Goal: Complete application form: Complete application form

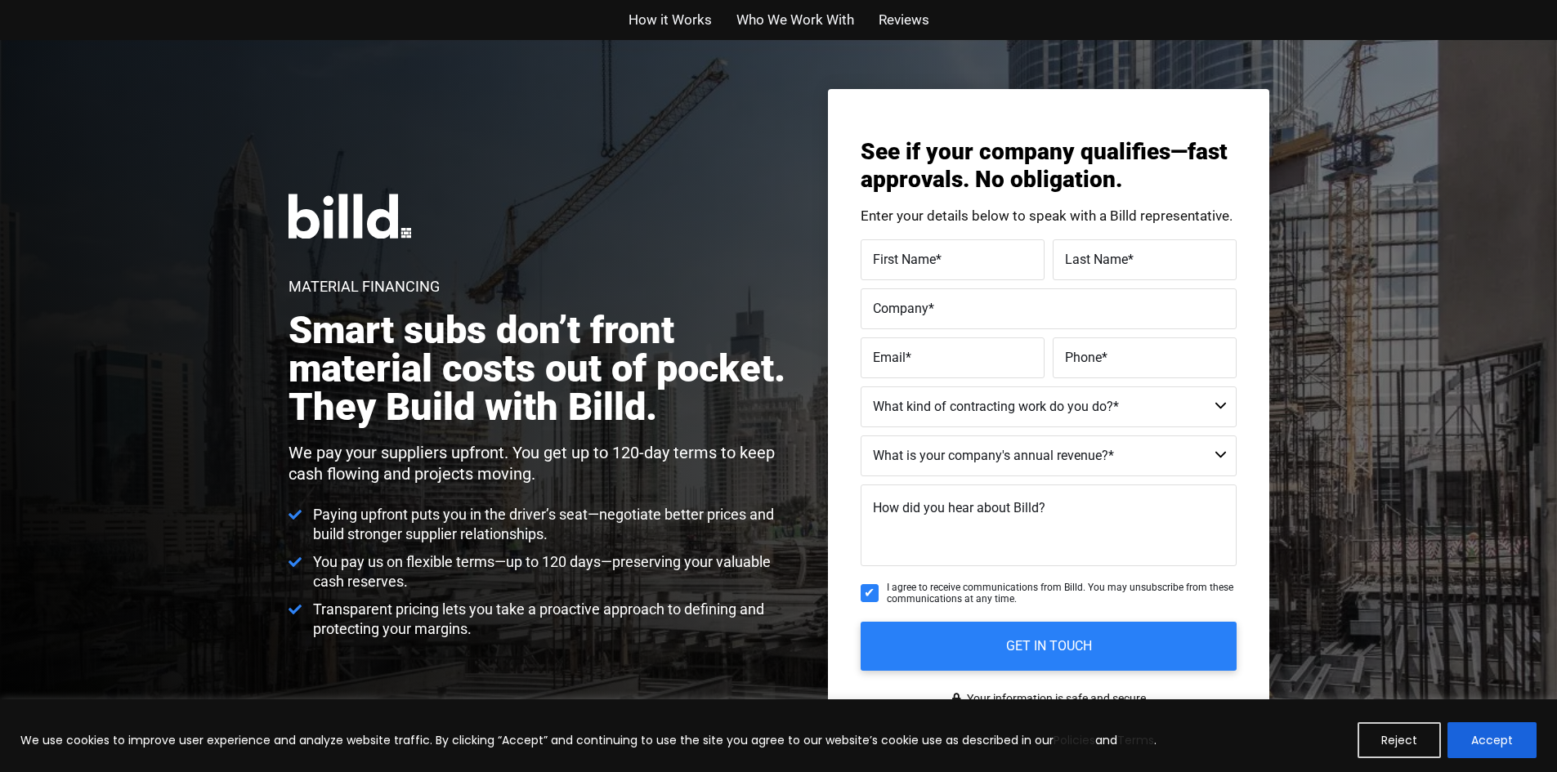
click at [1215, 454] on select "Less than $1M $1M - $2M $2M - $4M $4M - $8M $8M - $25M $25M - $40M $40M +" at bounding box center [1049, 456] width 376 height 41
select select "$1M - $2M"
click at [861, 436] on select "Less than $1M $1M - $2M $2M - $4M $4M - $8M $8M - $25M $25M - $40M $40M +" at bounding box center [1049, 456] width 376 height 41
click at [1083, 504] on textarea "How did you hear about Billd?" at bounding box center [1049, 526] width 376 height 82
click at [929, 259] on span "First Name" at bounding box center [904, 260] width 63 height 16
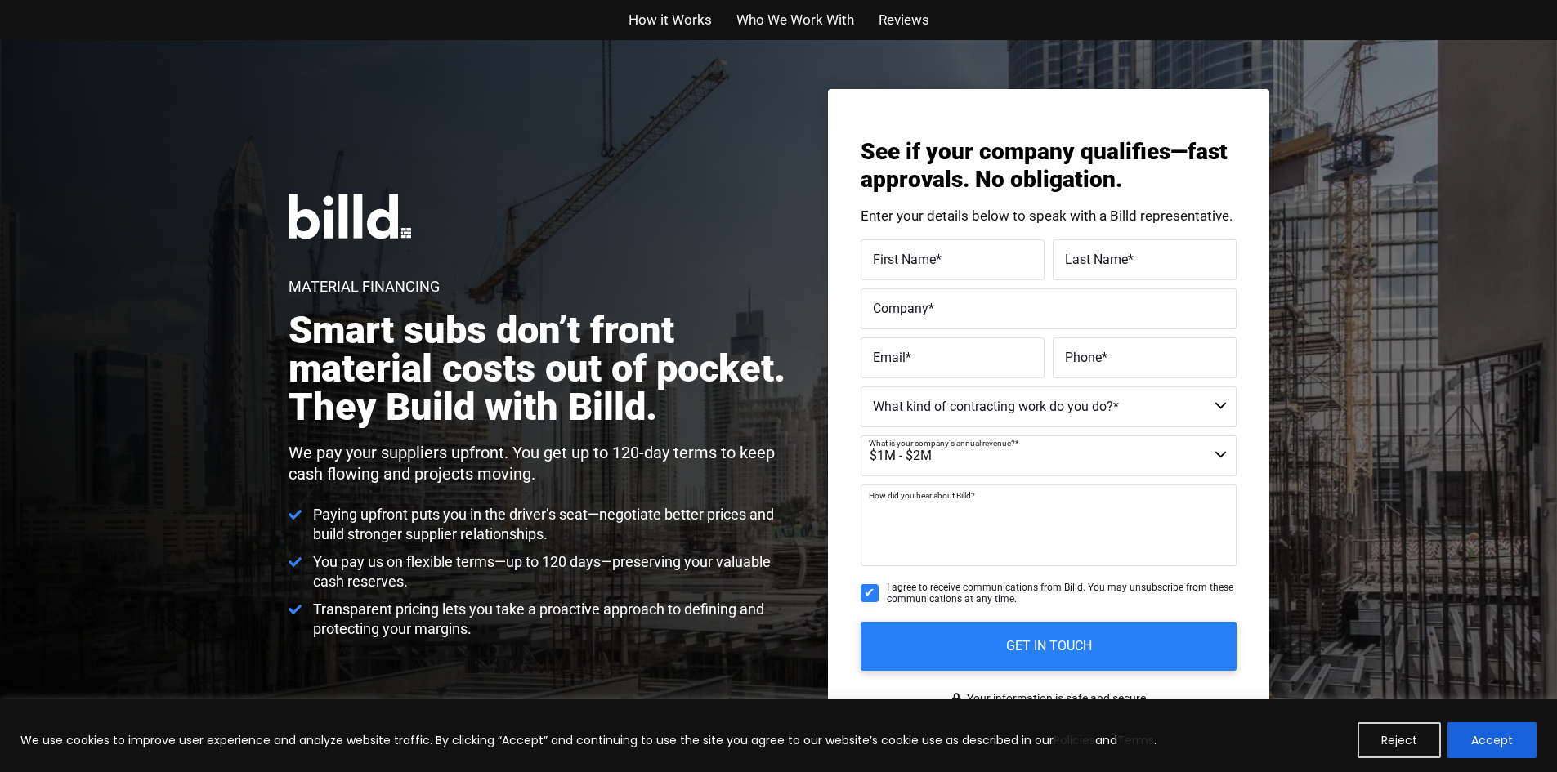
click at [929, 259] on input "First Name *" at bounding box center [953, 259] width 184 height 41
type input "Benjamin"
type input "Sekulich"
click at [949, 311] on label "Company *" at bounding box center [1048, 310] width 351 height 24
click at [949, 311] on input "Company *" at bounding box center [1049, 309] width 376 height 41
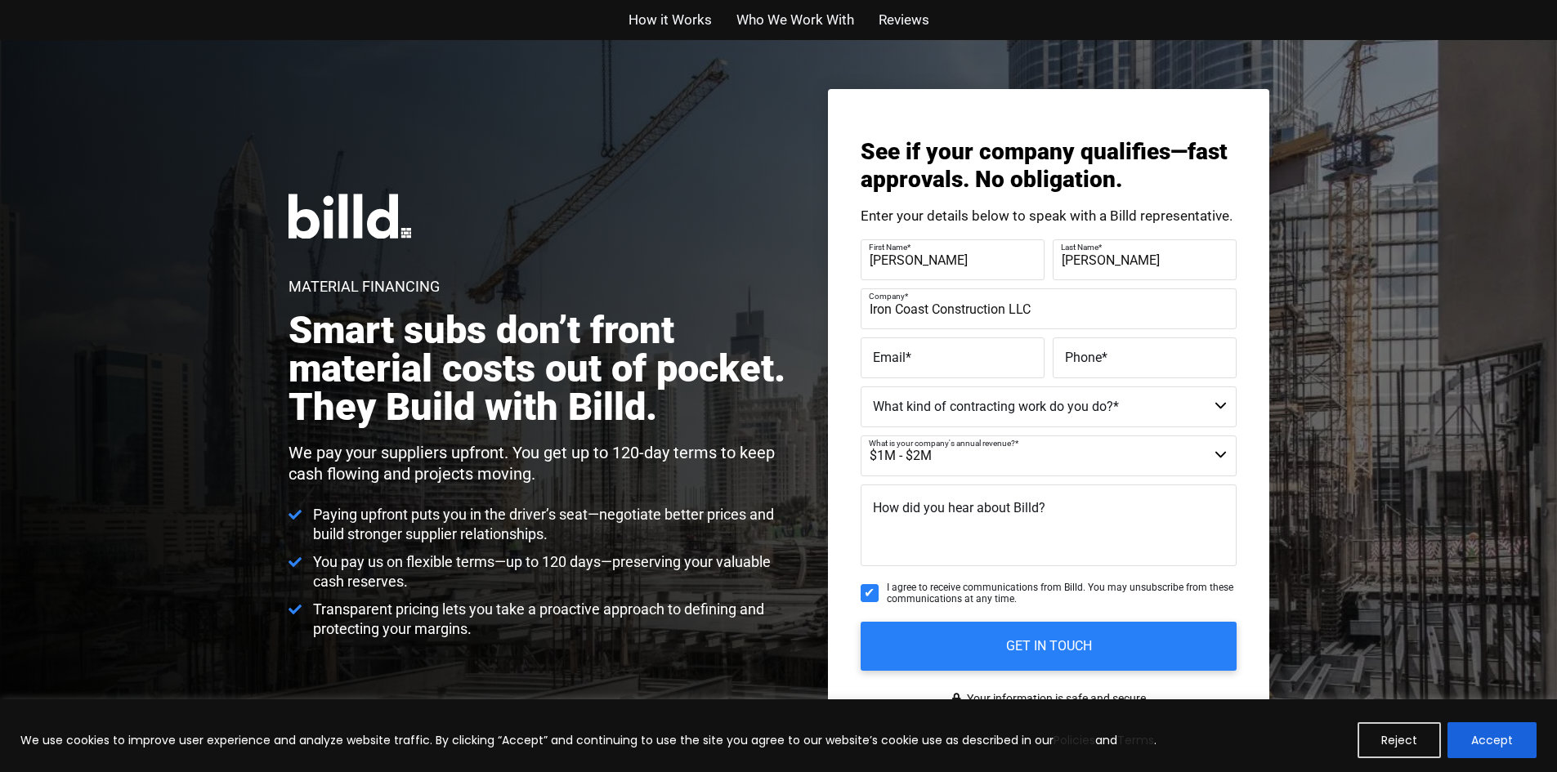
type input "Iron Coast Construction LLC"
click at [1220, 409] on select "Residential - Our Services Do Not Apply Not a Contractor Commercial and Residen…" at bounding box center [1049, 407] width 376 height 41
select select "Commercial"
click at [861, 387] on select "Residential - Our Services Do Not Apply Not a Contractor Commercial and Residen…" at bounding box center [1049, 407] width 376 height 41
click at [1085, 499] on textarea "How did you hear about Billd?" at bounding box center [1049, 526] width 376 height 82
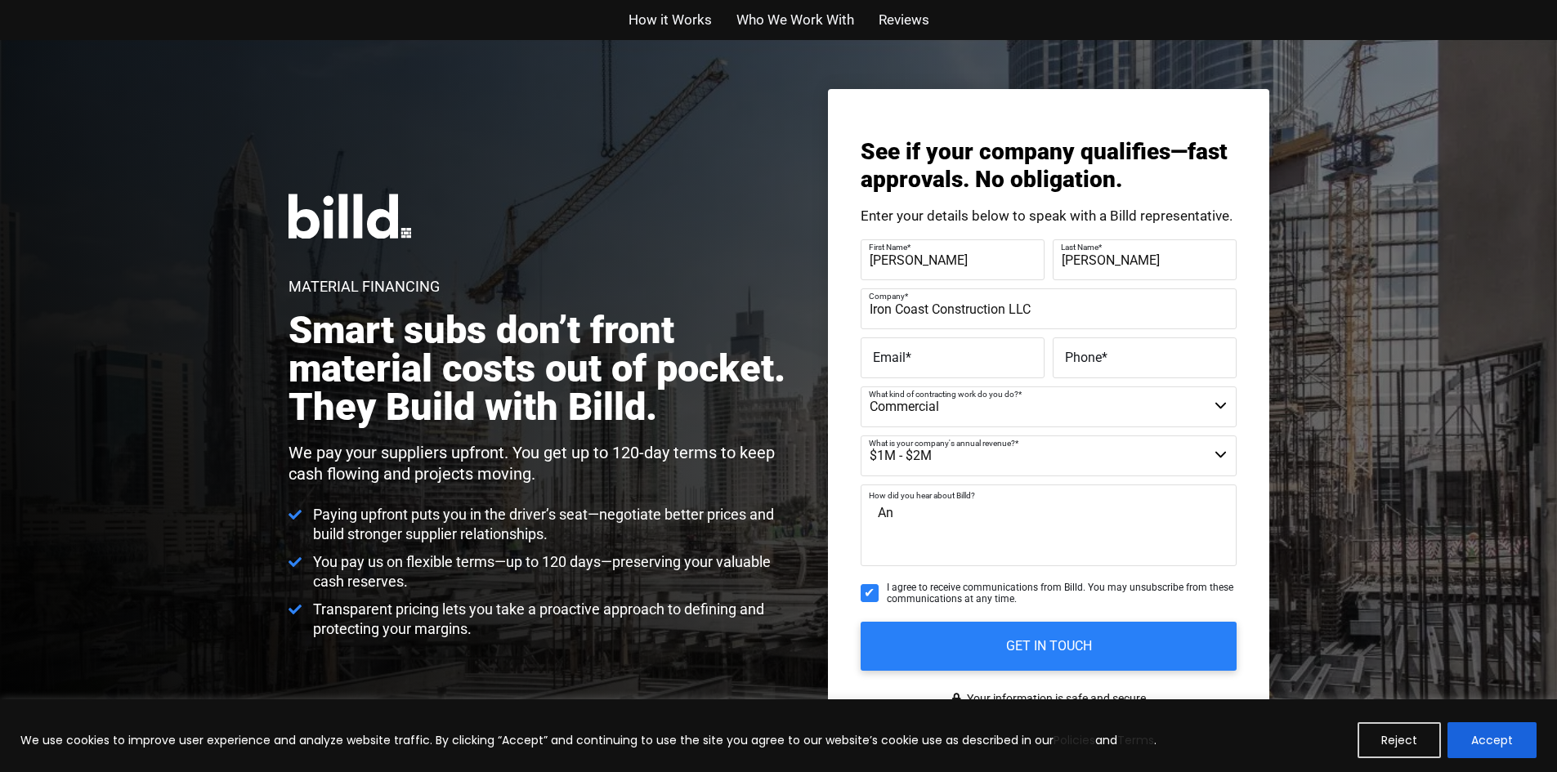
type textarea "A"
type textarea "Vendor of Ours"
click at [874, 597] on input "I agree to receive communications from Billd. You may unsubscribe from these co…" at bounding box center [870, 593] width 18 height 18
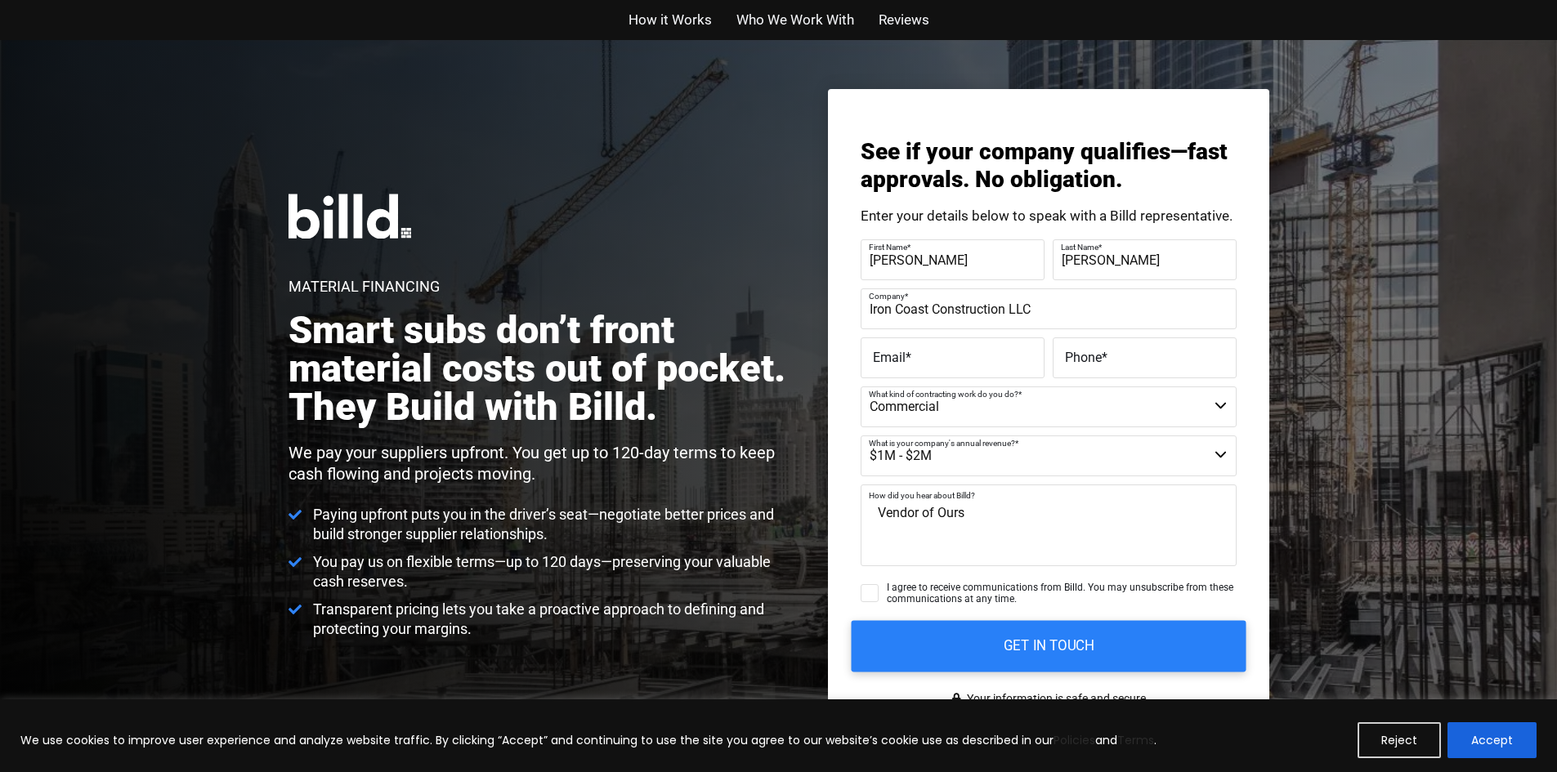
click at [1008, 654] on input "GET IN TOUCH" at bounding box center [1048, 645] width 395 height 51
click at [1072, 637] on input "GET IN TOUCH" at bounding box center [1048, 645] width 395 height 51
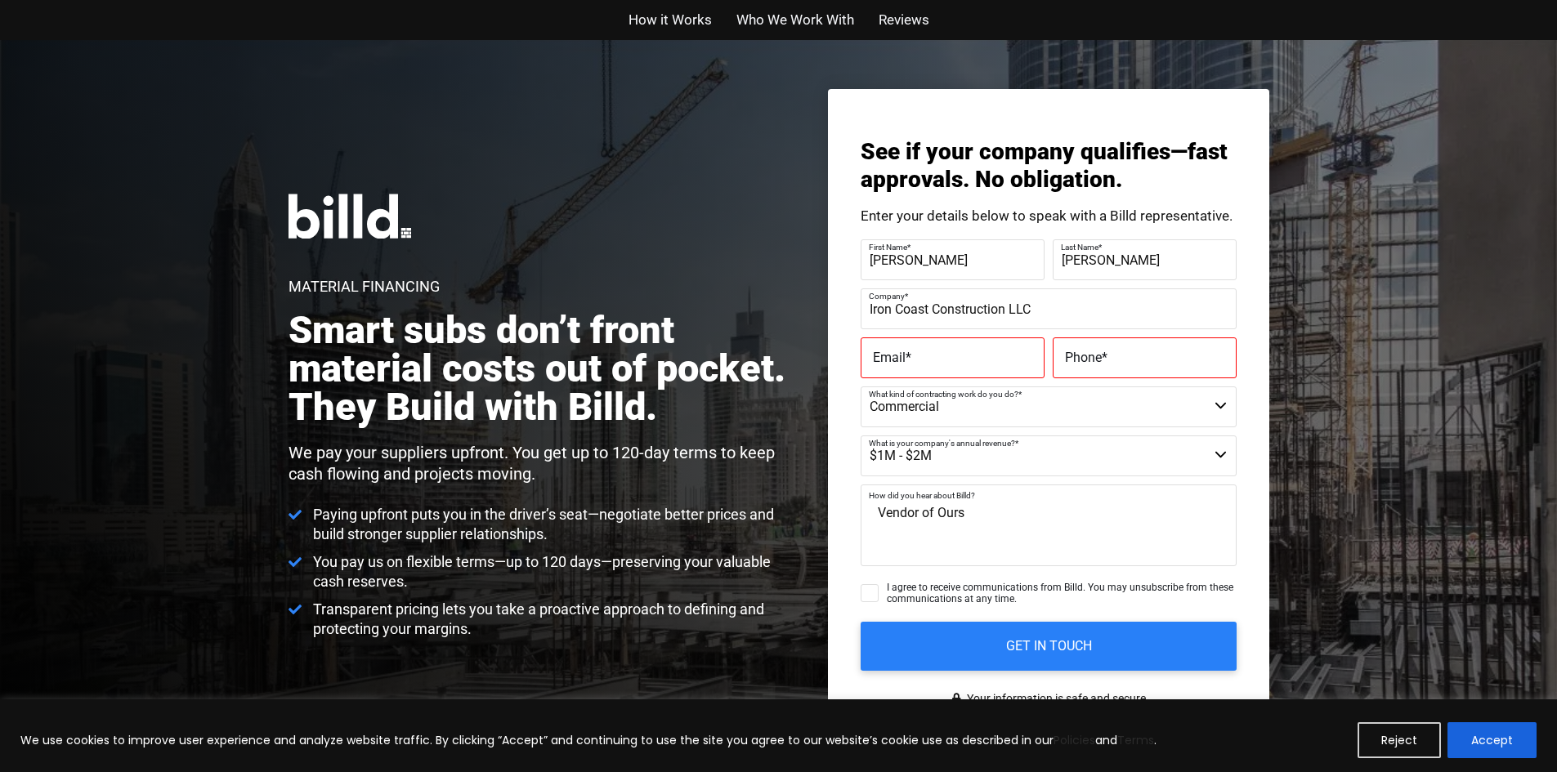
click at [870, 594] on input "I agree to receive communications from Billd. You may unsubscribe from these co…" at bounding box center [870, 593] width 18 height 18
checkbox input "true"
click at [1060, 659] on input "GET IN TOUCH" at bounding box center [1048, 645] width 395 height 51
click at [959, 365] on label "Email *" at bounding box center [952, 359] width 159 height 24
click at [959, 365] on input "Email *" at bounding box center [953, 358] width 184 height 41
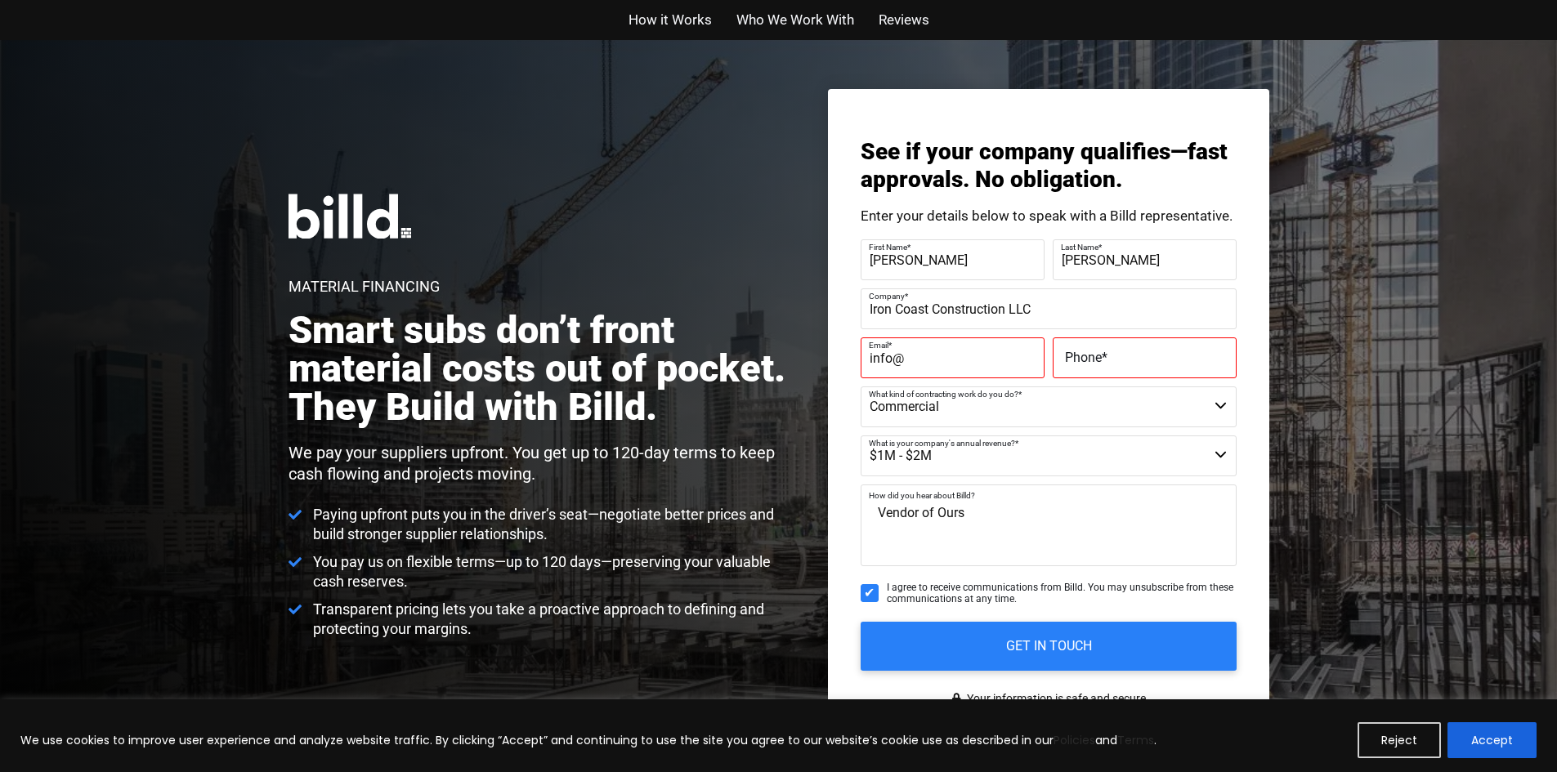
type input "info@ironcoastconstruction.com"
click at [1135, 365] on label "Phone *" at bounding box center [1144, 359] width 159 height 24
click at [1135, 365] on input "Phone *" at bounding box center [1145, 358] width 184 height 41
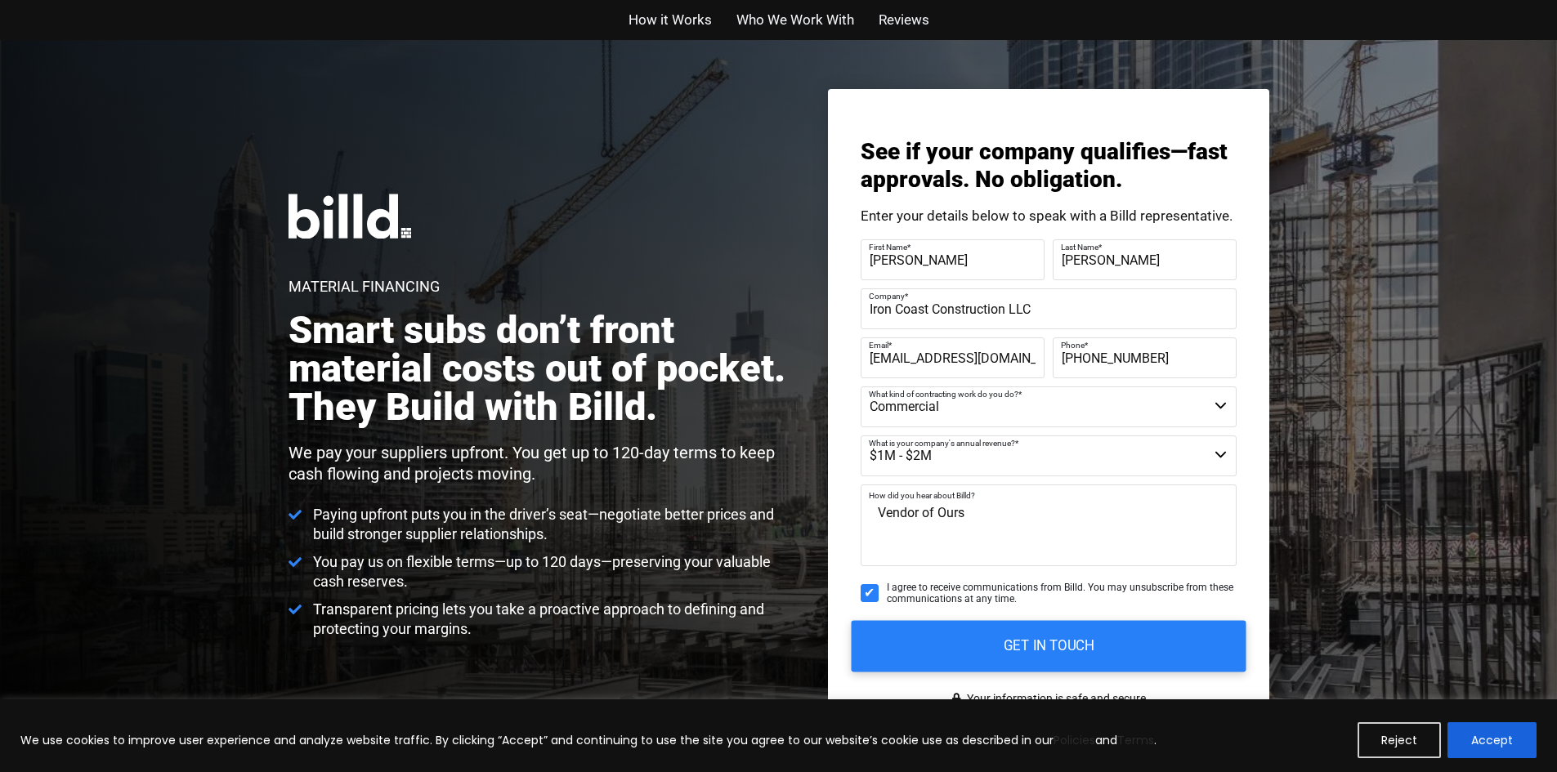
type input "(207) 460-9444"
click at [1065, 641] on input "GET IN TOUCH" at bounding box center [1048, 645] width 395 height 51
